Goal: Check status: Check status

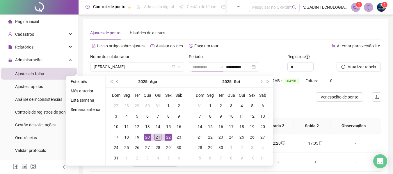
type input "**********"
click at [158, 138] on div "21" at bounding box center [158, 137] width 7 height 7
type input "**********"
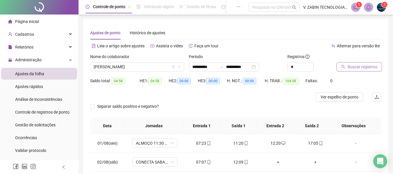
click at [360, 65] on span "Buscar registros" at bounding box center [363, 67] width 30 height 6
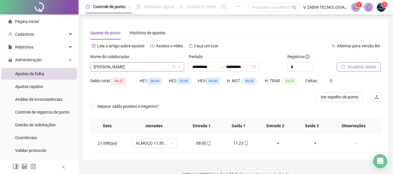
click at [150, 65] on span "[PERSON_NAME]" at bounding box center [137, 67] width 87 height 9
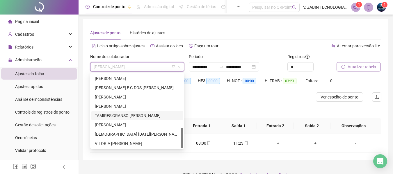
scroll to position [11, 0]
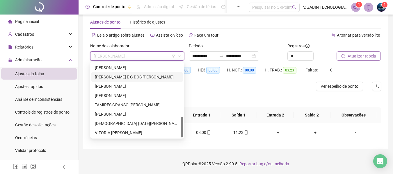
click at [113, 80] on div "[PERSON_NAME] E G DOS [PERSON_NAME]" at bounding box center [137, 77] width 92 height 9
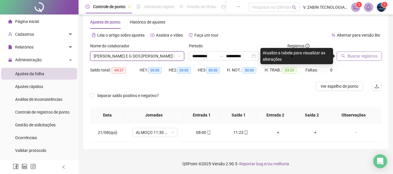
click at [363, 55] on span "Buscar registros" at bounding box center [363, 56] width 30 height 6
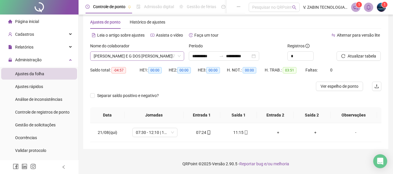
click at [154, 57] on span "[PERSON_NAME] E G DOS [PERSON_NAME]" at bounding box center [137, 56] width 87 height 9
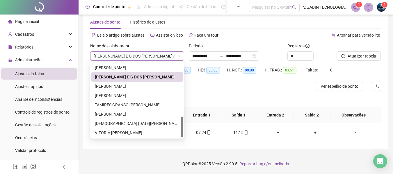
click at [154, 57] on span "[PERSON_NAME] E G DOS [PERSON_NAME]" at bounding box center [137, 56] width 87 height 9
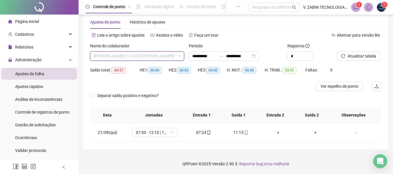
click at [145, 54] on span "[PERSON_NAME] E G DOS [PERSON_NAME]" at bounding box center [137, 56] width 87 height 9
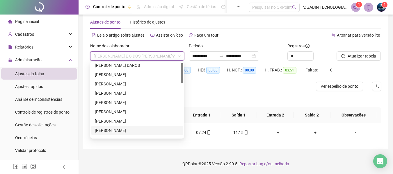
scroll to position [0, 0]
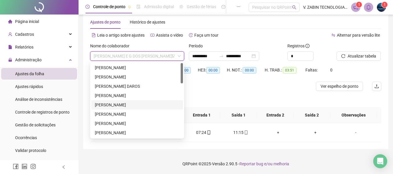
click at [123, 104] on div "[PERSON_NAME]" at bounding box center [137, 105] width 85 height 6
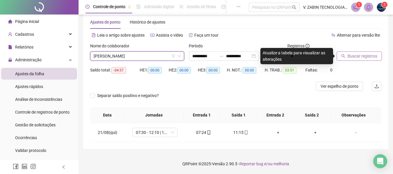
click at [354, 54] on span "Buscar registros" at bounding box center [363, 56] width 30 height 6
